Goal: Task Accomplishment & Management: Use online tool/utility

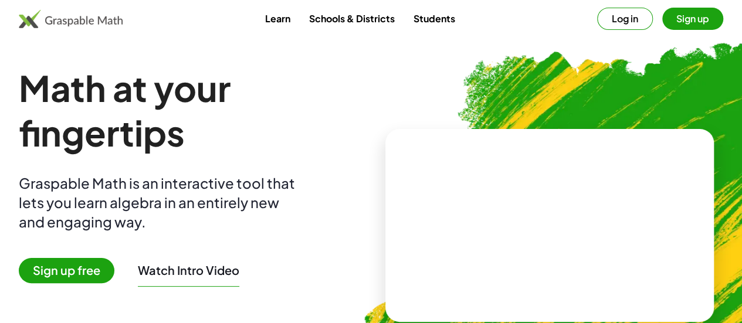
click at [97, 266] on span "Sign up free" at bounding box center [67, 270] width 96 height 25
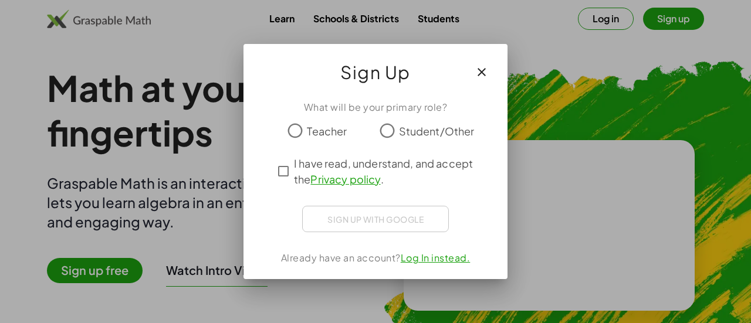
click at [381, 201] on div "What will be your primary role? Teacher Student/Other I have read, understand, …" at bounding box center [375, 185] width 264 height 188
click at [378, 218] on div "Sign up with Google Sign in with Google Sign in with Google. Opens in new tab" at bounding box center [375, 219] width 147 height 26
click at [344, 216] on div "Sign up with Google Sign in with Google Sign in with Google. Opens in new tab" at bounding box center [375, 219] width 147 height 26
click at [347, 212] on div "Sign up with Google Sign in with Google Sign in with Google. Opens in new tab" at bounding box center [375, 219] width 147 height 26
click at [302, 210] on div "Sign up with Google Sign in with Google Sign in with Google. Opens in new tab" at bounding box center [375, 219] width 147 height 26
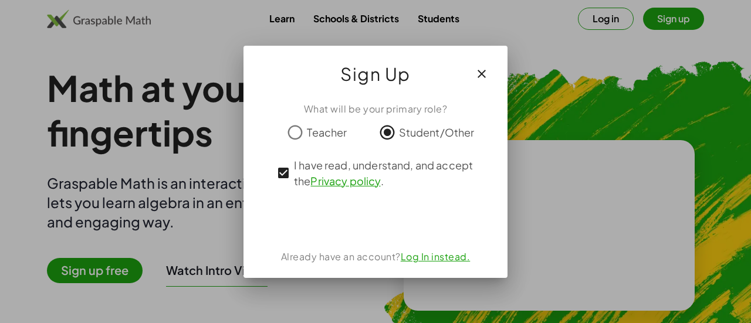
click at [479, 77] on icon "button" at bounding box center [481, 74] width 14 height 14
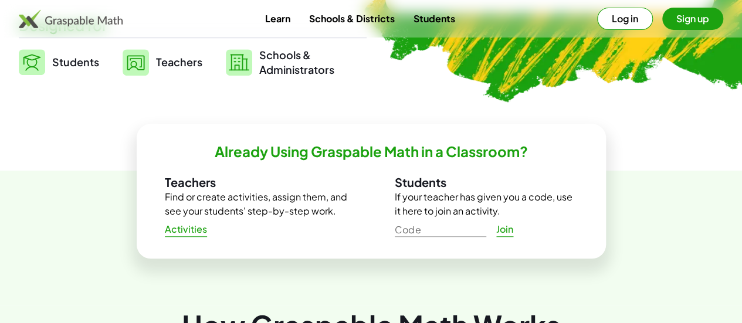
scroll to position [273, 0]
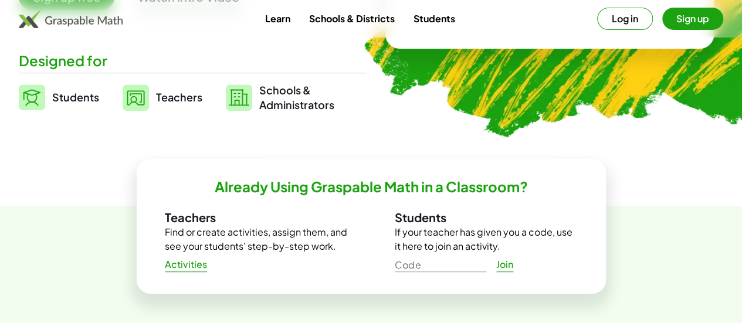
click at [82, 91] on span "Students" at bounding box center [75, 96] width 47 height 13
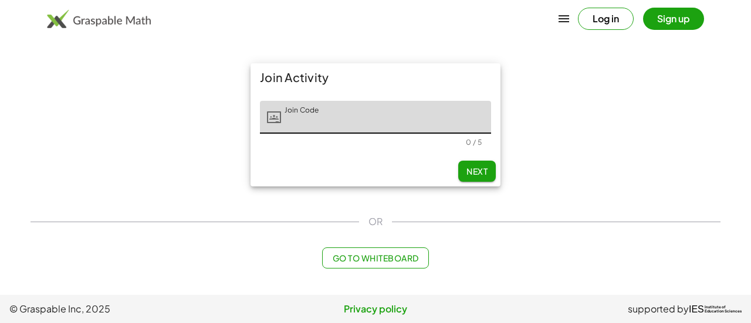
click at [345, 267] on button "Go to Whiteboard" at bounding box center [375, 257] width 106 height 21
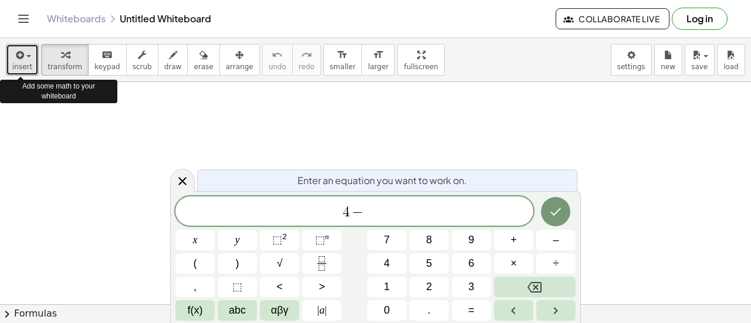
click at [30, 56] on button "insert" at bounding box center [22, 60] width 33 height 32
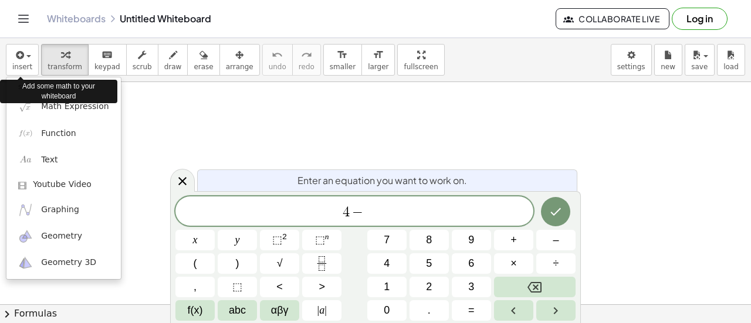
click at [479, 215] on span "4 −" at bounding box center [354, 212] width 358 height 16
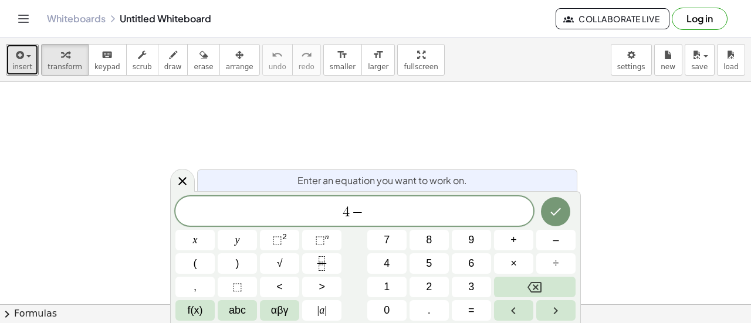
click at [30, 56] on button "insert" at bounding box center [22, 60] width 33 height 32
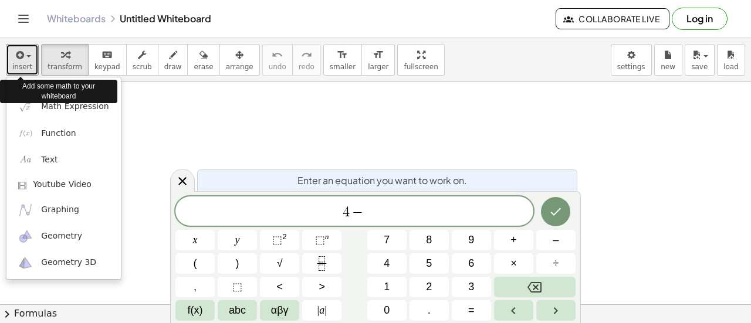
click at [30, 56] on button "insert" at bounding box center [22, 60] width 33 height 32
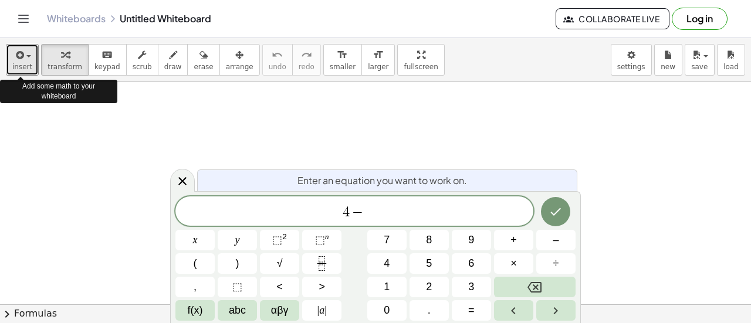
click at [30, 56] on button "insert" at bounding box center [22, 60] width 33 height 32
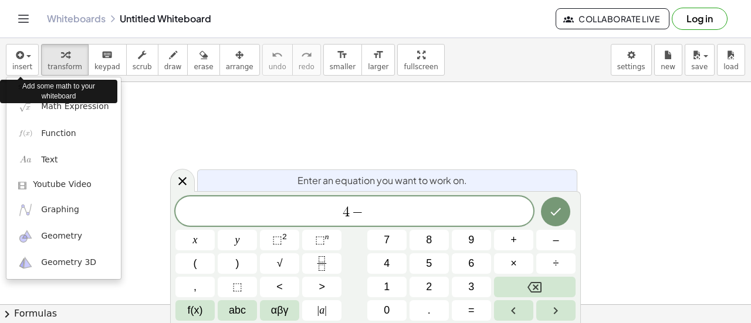
click at [469, 223] on div "4 −" at bounding box center [354, 210] width 358 height 29
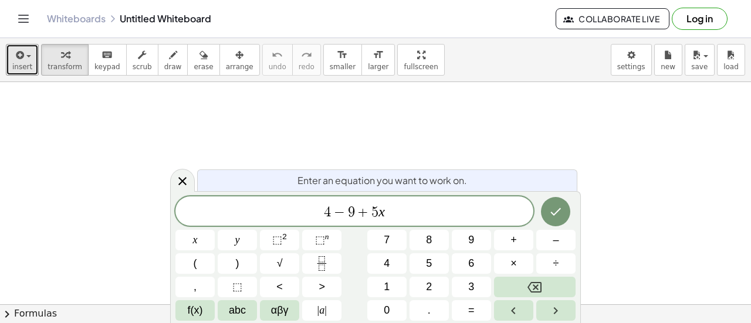
click at [30, 56] on button "insert" at bounding box center [22, 60] width 33 height 32
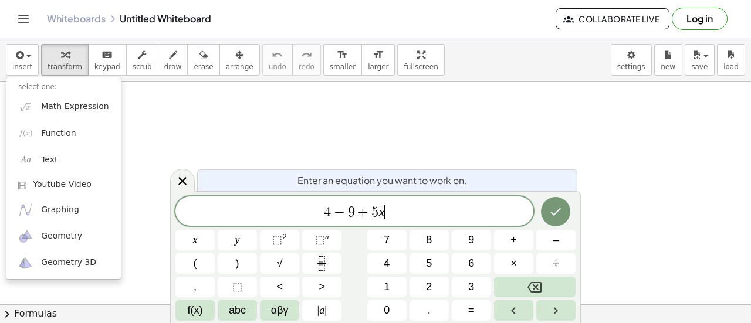
click at [389, 220] on span "4 − 9 + 5 x ​" at bounding box center [354, 212] width 358 height 16
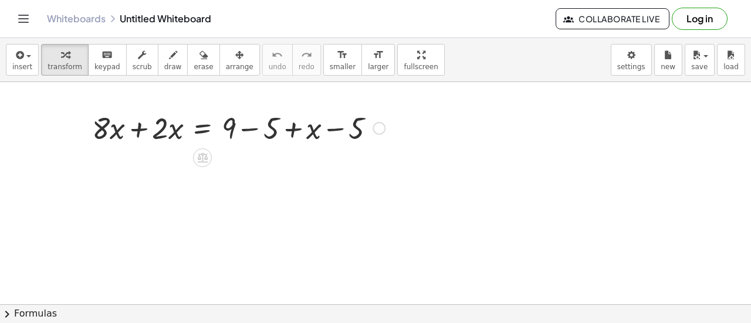
click at [331, 123] on div at bounding box center [238, 127] width 304 height 40
click at [293, 129] on div at bounding box center [238, 127] width 304 height 40
click at [225, 128] on div at bounding box center [238, 127] width 304 height 40
click at [140, 122] on div at bounding box center [238, 127] width 304 height 40
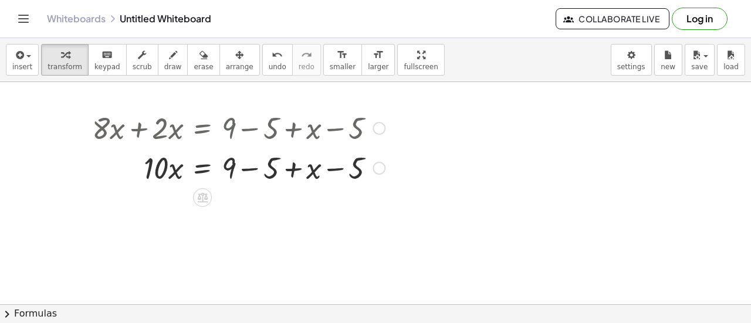
click at [253, 169] on div at bounding box center [238, 167] width 304 height 40
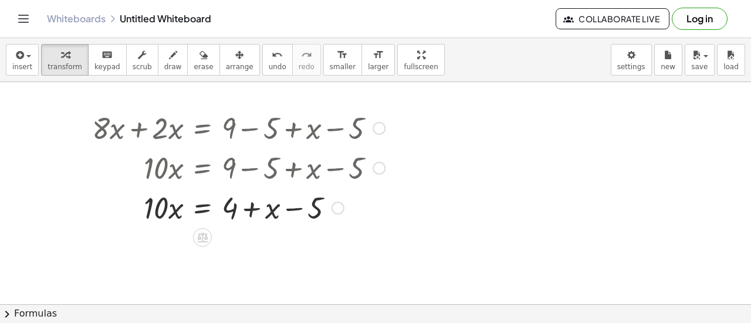
click at [298, 199] on div at bounding box center [238, 207] width 304 height 40
click at [259, 209] on div at bounding box center [238, 207] width 304 height 40
click at [209, 211] on div at bounding box center [238, 207] width 304 height 40
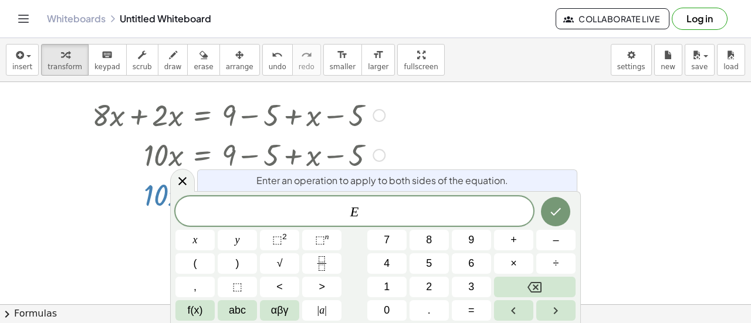
scroll to position [16, 0]
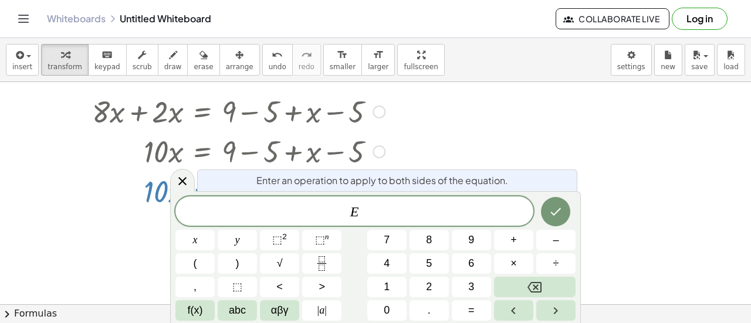
click at [127, 187] on div at bounding box center [238, 191] width 304 height 40
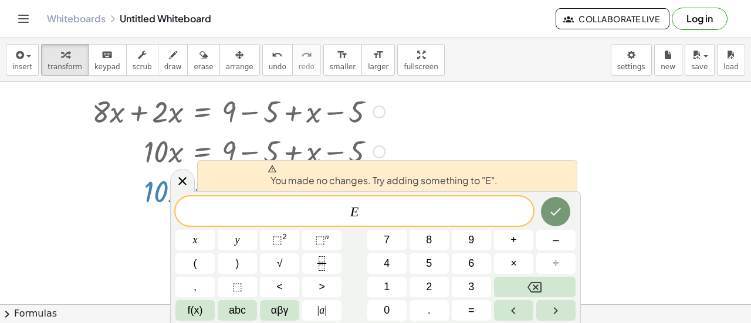
click at [544, 171] on div "You made no changes. Try adding something to "E"." at bounding box center [387, 175] width 380 height 31
click at [182, 175] on icon at bounding box center [182, 181] width 14 height 14
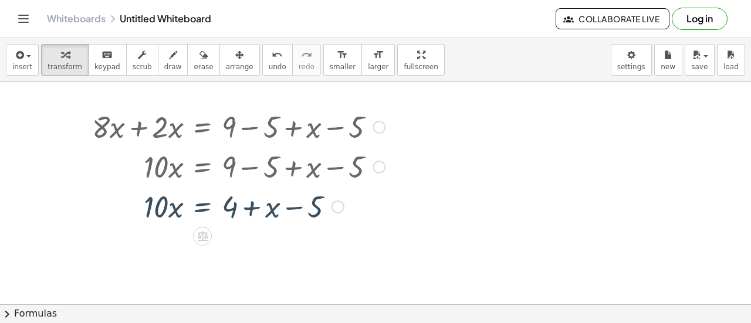
scroll to position [0, 0]
click at [298, 208] on div at bounding box center [238, 207] width 304 height 40
click at [255, 209] on div at bounding box center [238, 207] width 304 height 40
click at [201, 208] on div at bounding box center [238, 207] width 304 height 40
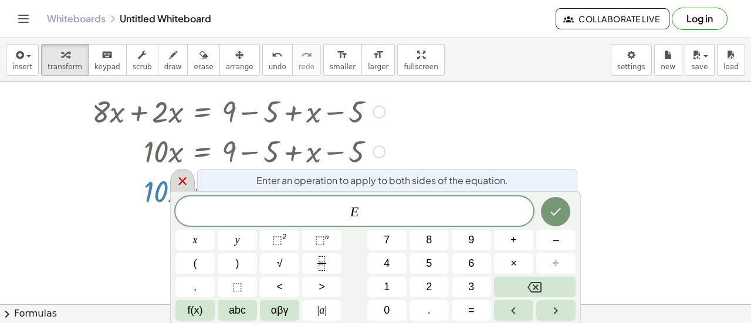
click at [172, 181] on div at bounding box center [182, 180] width 25 height 23
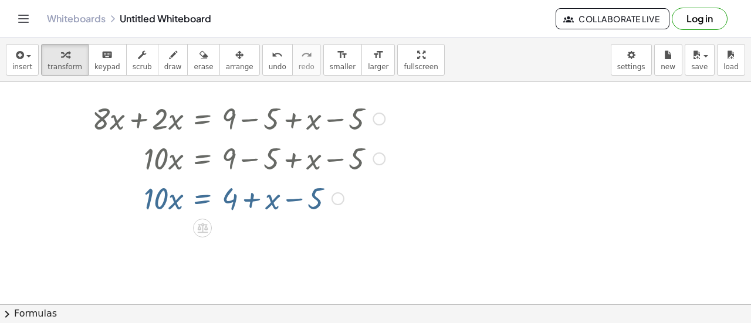
scroll to position [3, 0]
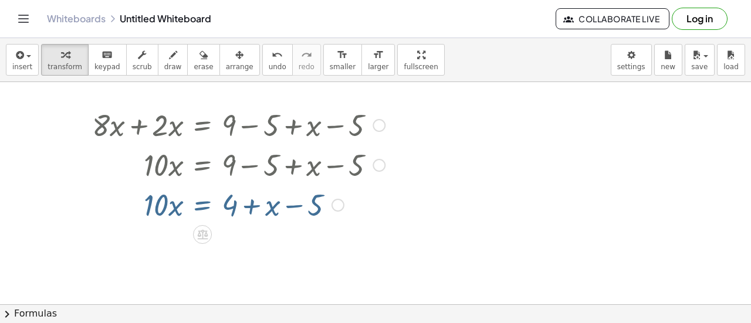
click at [165, 191] on div at bounding box center [238, 204] width 304 height 40
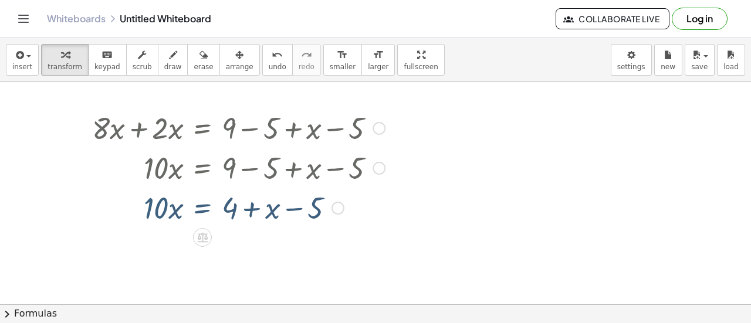
scroll to position [0, 0]
click at [164, 209] on div at bounding box center [238, 207] width 304 height 40
click at [171, 214] on div at bounding box center [238, 207] width 304 height 40
click at [198, 231] on icon at bounding box center [202, 237] width 12 height 12
click at [154, 236] on span "+" at bounding box center [155, 237] width 7 height 17
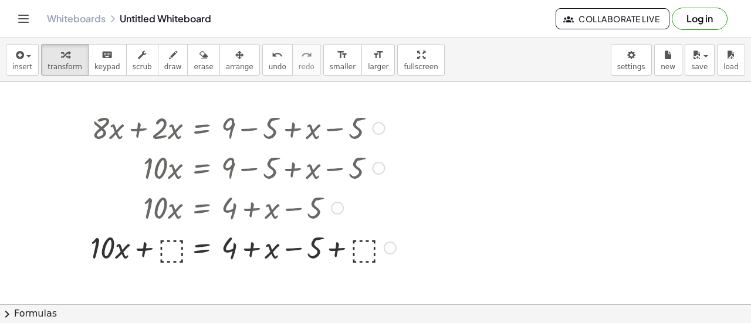
click at [178, 252] on div at bounding box center [242, 247] width 317 height 40
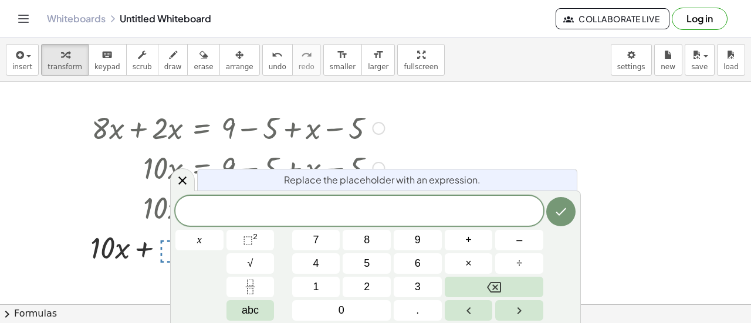
click at [194, 175] on div at bounding box center [242, 167] width 317 height 40
click at [188, 177] on icon at bounding box center [182, 181] width 14 height 14
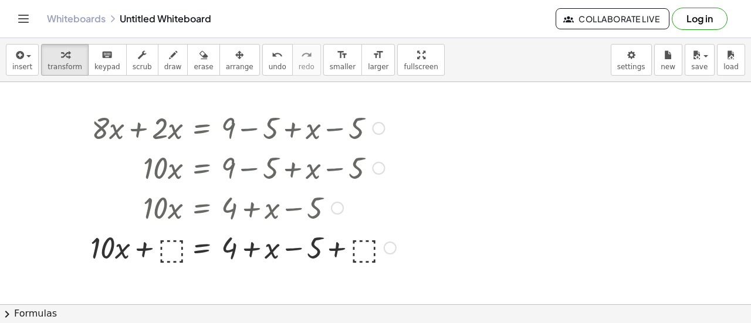
click at [393, 246] on div at bounding box center [390, 248] width 13 height 13
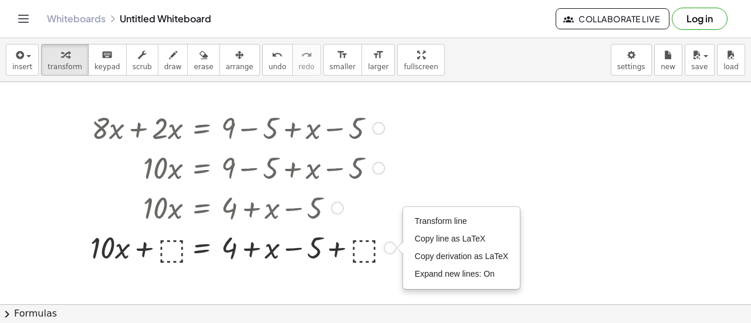
click at [337, 207] on div at bounding box center [337, 208] width 13 height 13
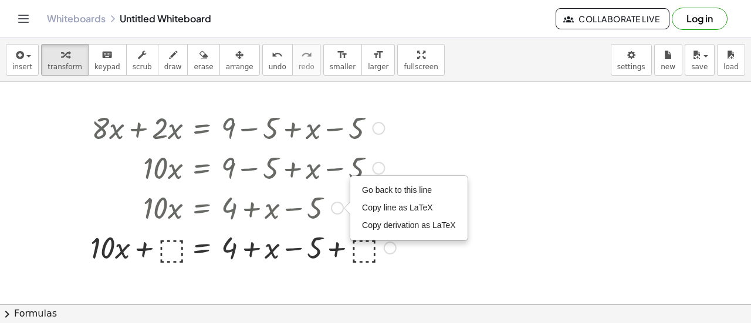
click at [244, 211] on div at bounding box center [242, 207] width 317 height 40
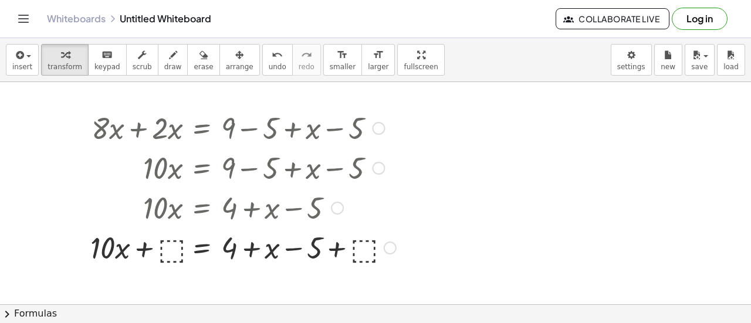
click at [264, 205] on div at bounding box center [242, 207] width 317 height 40
click at [262, 63] on button "undo undo" at bounding box center [277, 60] width 30 height 32
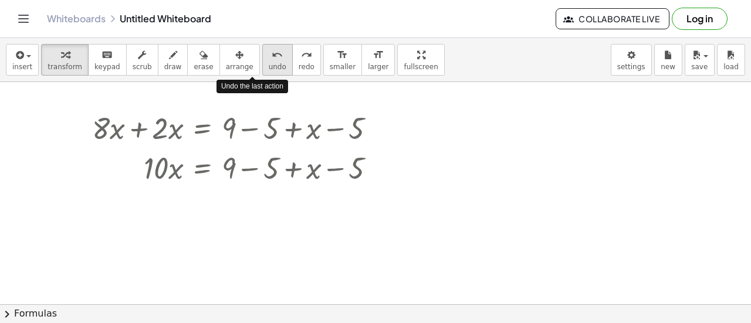
click at [262, 63] on button "undo undo" at bounding box center [277, 60] width 30 height 32
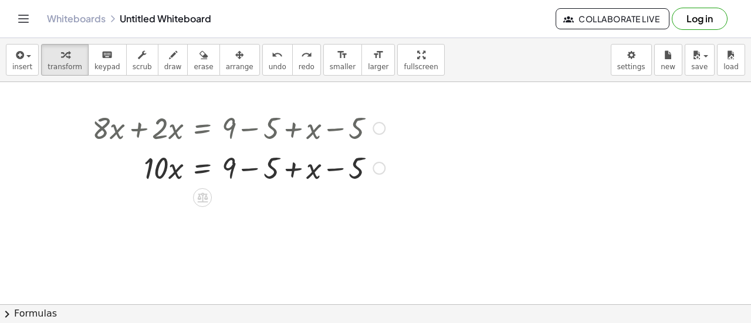
click at [306, 169] on div at bounding box center [238, 167] width 304 height 40
click at [323, 168] on div at bounding box center [238, 167] width 304 height 40
click at [327, 168] on div at bounding box center [238, 167] width 304 height 40
click at [228, 167] on div at bounding box center [238, 167] width 304 height 40
click at [293, 171] on div at bounding box center [238, 167] width 304 height 40
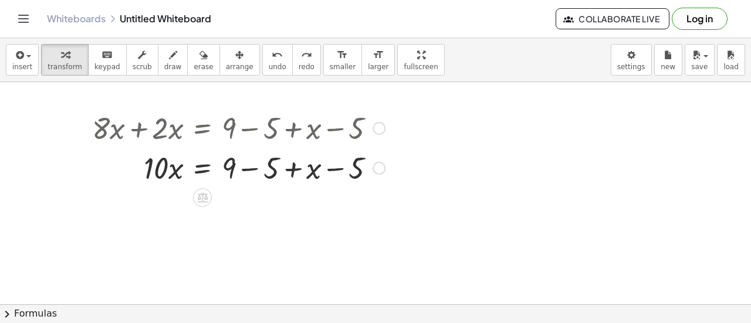
click at [361, 174] on div at bounding box center [238, 167] width 304 height 40
click at [350, 172] on div at bounding box center [238, 167] width 304 height 40
